Goal: Check status

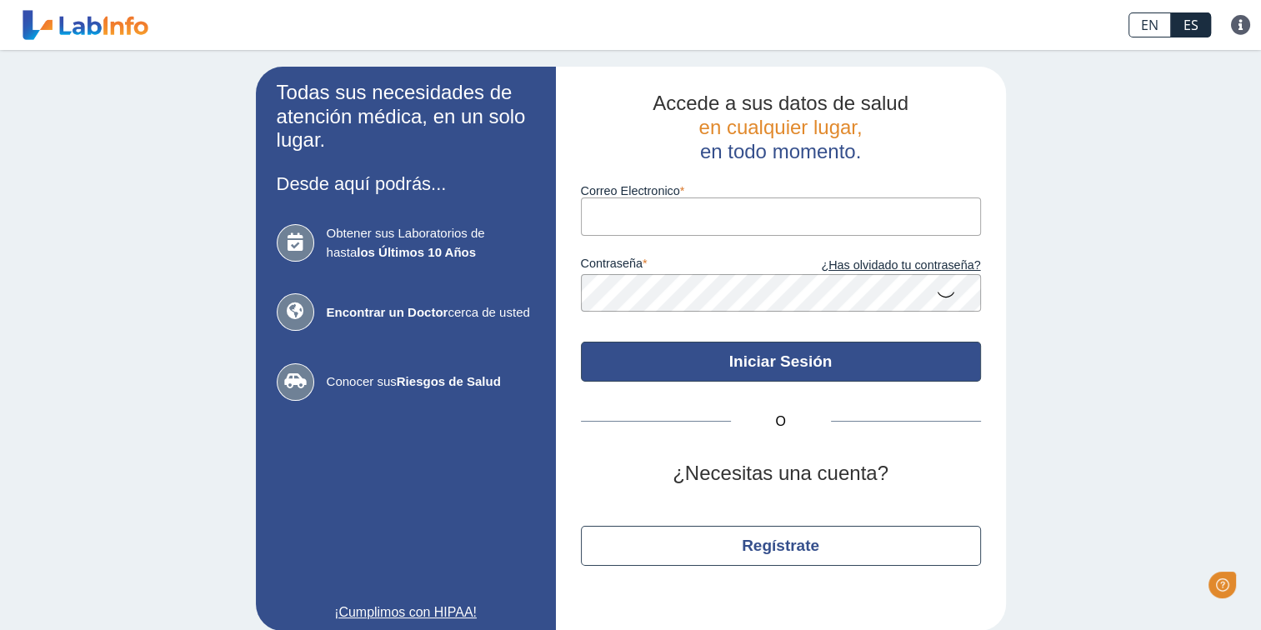
type input "elizagonzalez2289@yahoo.com"
click at [797, 363] on button "Iniciar Sesión" at bounding box center [781, 362] width 400 height 40
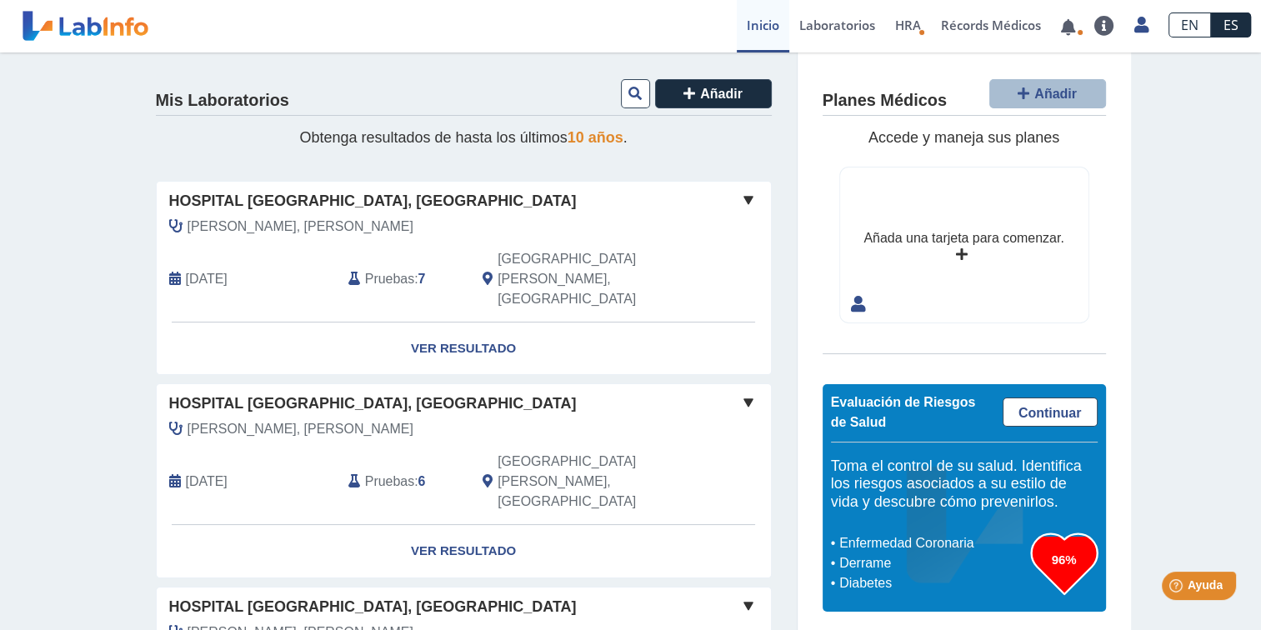
scroll to position [83, 0]
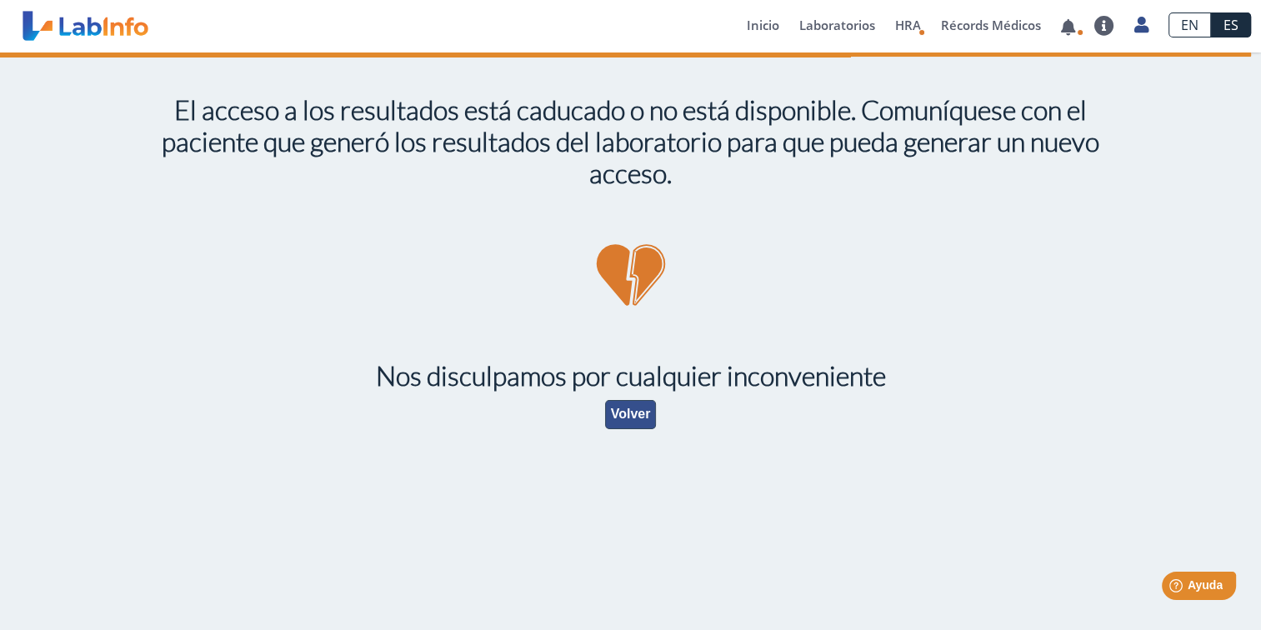
click at [631, 418] on button "Volver" at bounding box center [631, 414] width 52 height 29
